Goal: Transaction & Acquisition: Purchase product/service

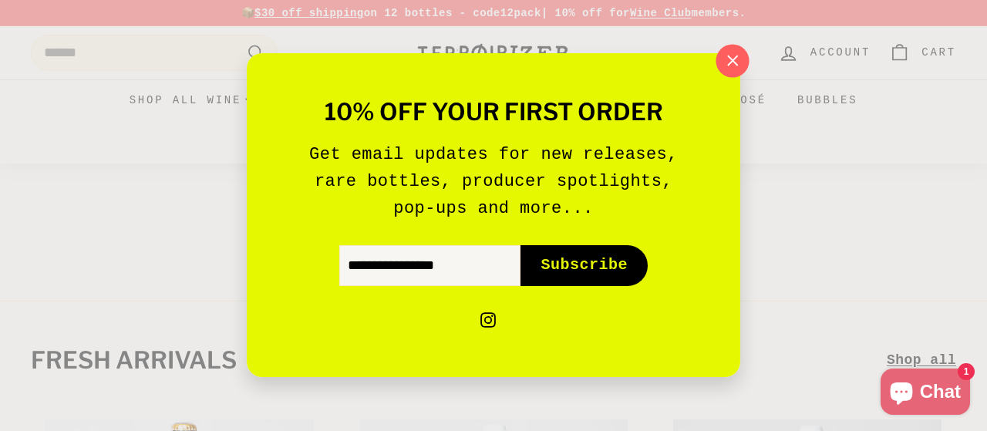
click at [728, 59] on icon "button" at bounding box center [732, 60] width 23 height 23
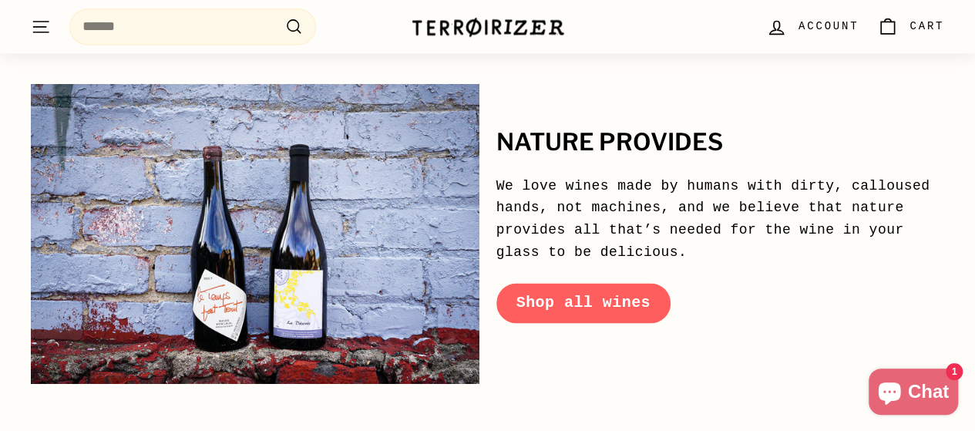
scroll to position [7225, 0]
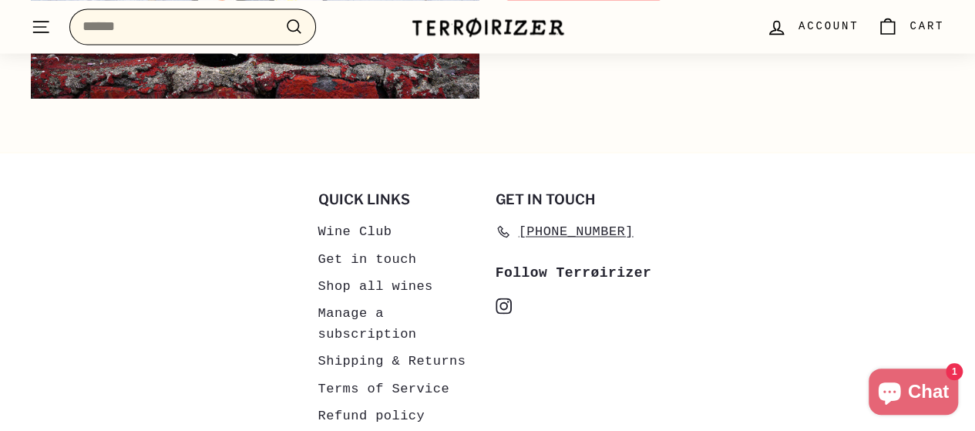
click at [169, 31] on input "Search" at bounding box center [192, 26] width 247 height 36
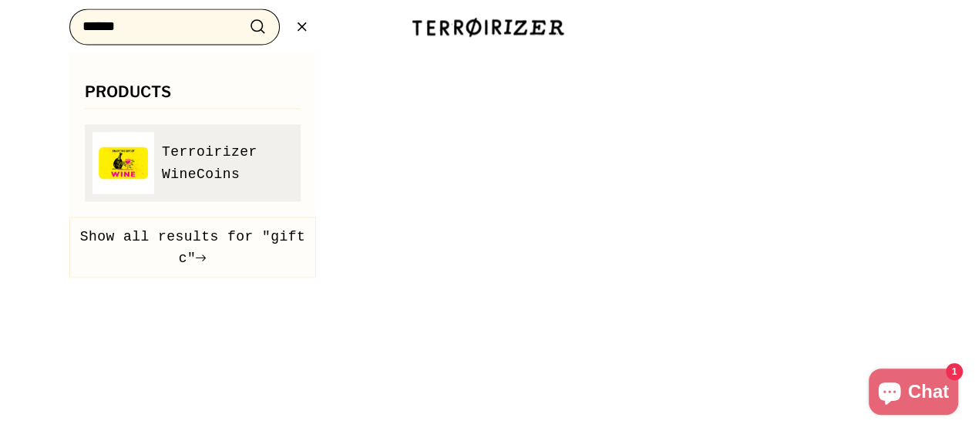
type input "******"
click at [176, 161] on span "Terroirizer WineCoins" at bounding box center [227, 162] width 131 height 45
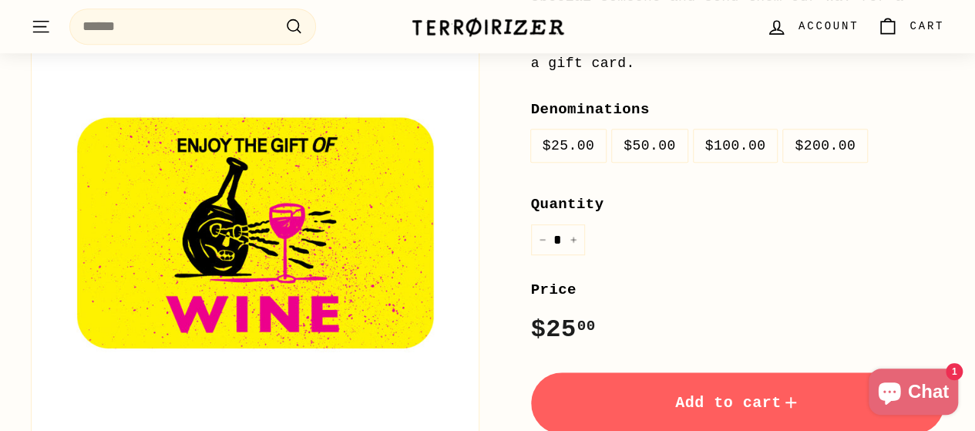
scroll to position [380, 0]
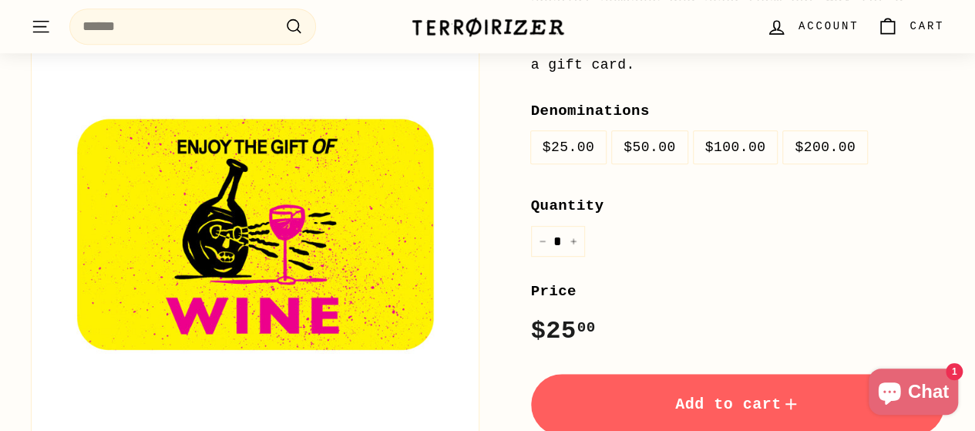
click at [808, 131] on label "$200.00" at bounding box center [825, 147] width 84 height 33
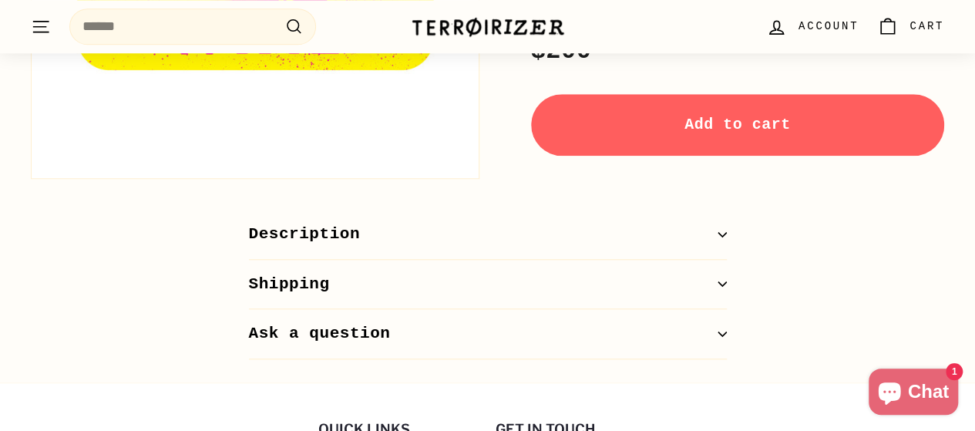
scroll to position [662, 0]
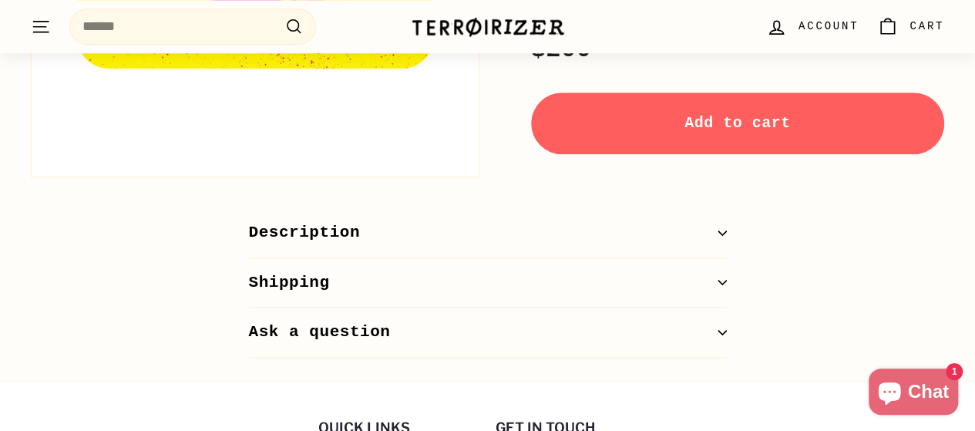
click at [723, 231] on icon "button" at bounding box center [722, 233] width 8 height 4
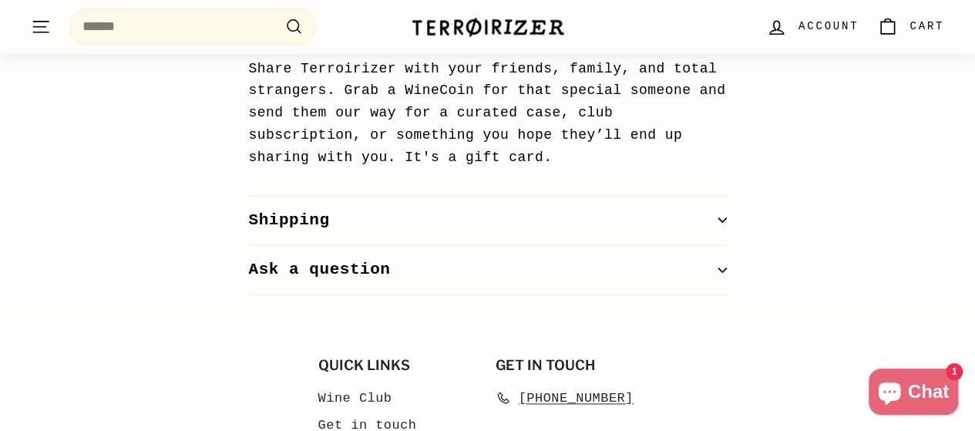
scroll to position [864, 0]
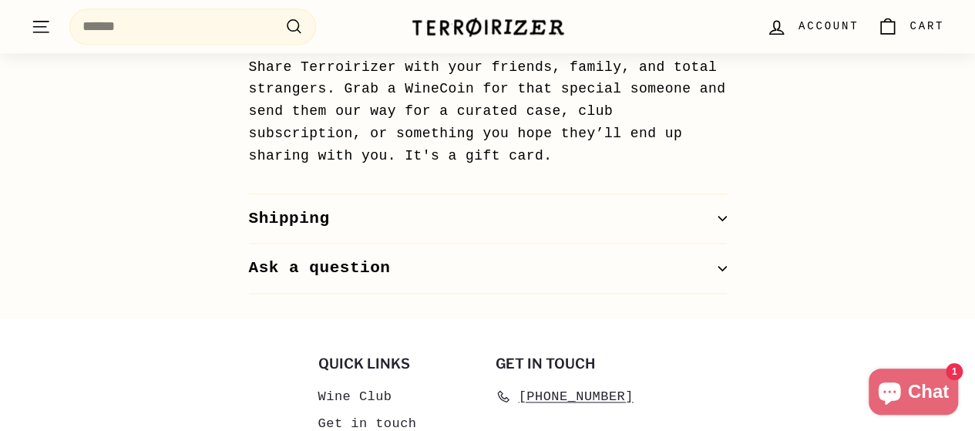
click at [721, 217] on icon "button" at bounding box center [722, 219] width 8 height 4
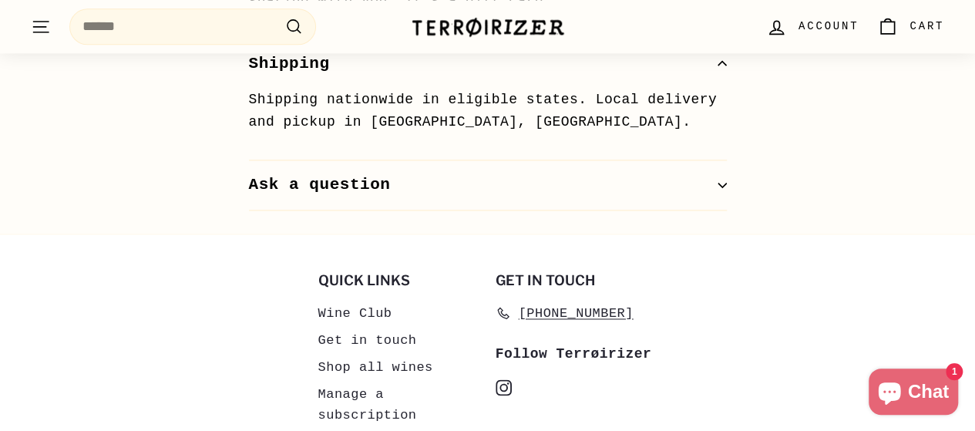
scroll to position [1021, 0]
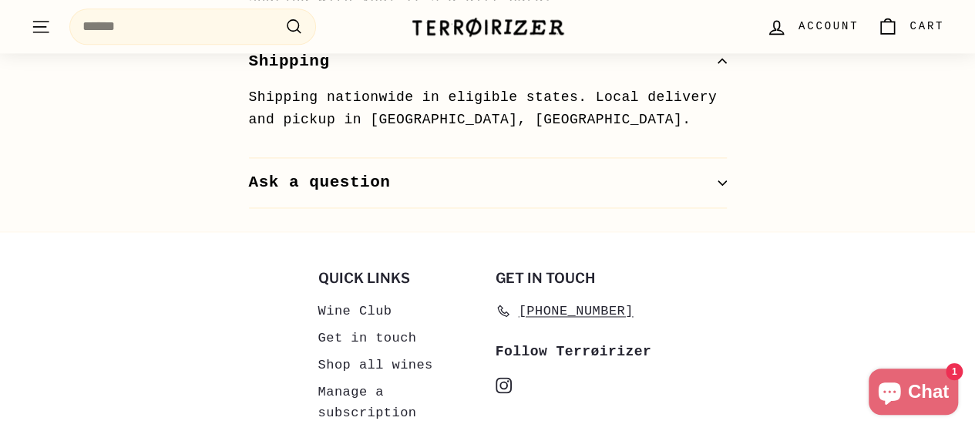
click at [722, 180] on icon "button" at bounding box center [722, 182] width 8 height 4
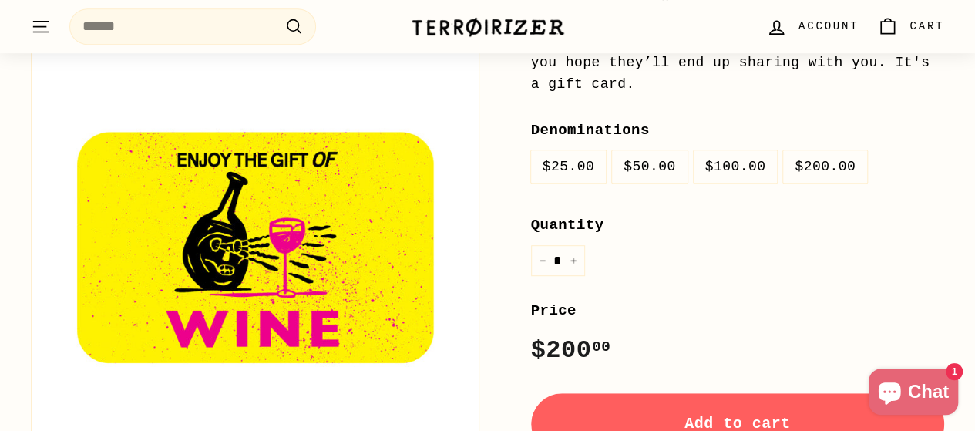
scroll to position [0, 0]
